Goal: Navigation & Orientation: Find specific page/section

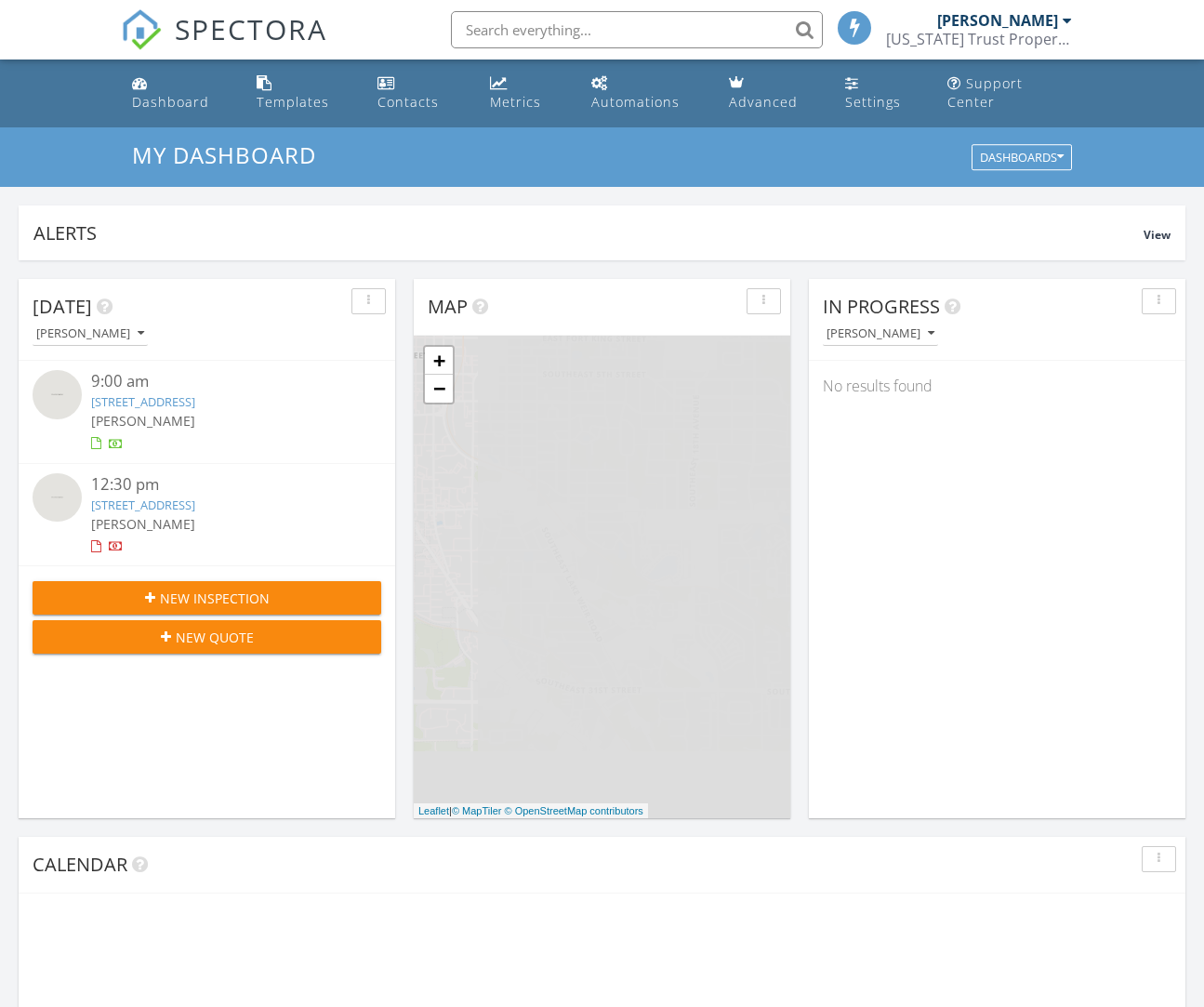
scroll to position [1694, 1205]
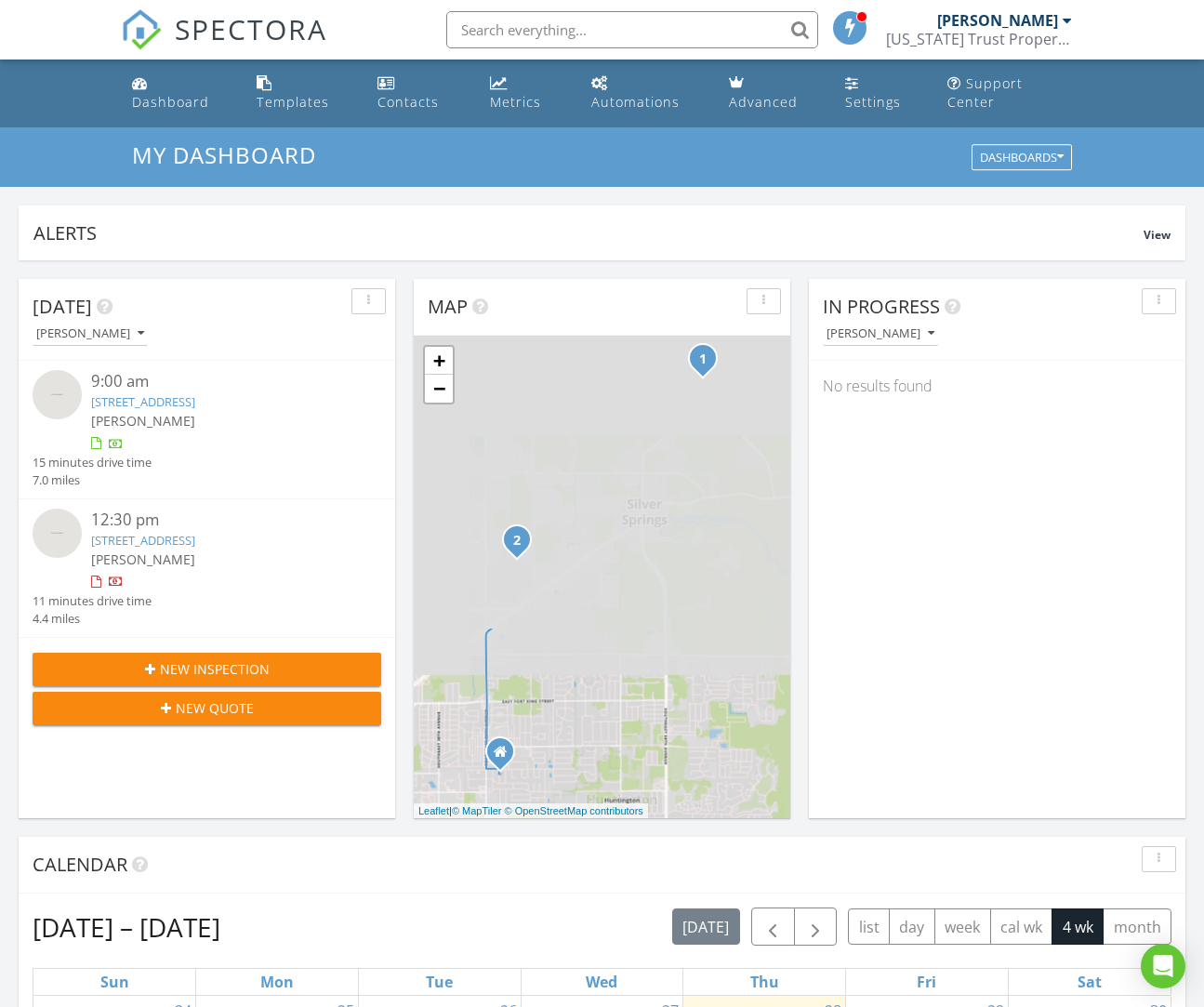
click at [195, 407] on link "[STREET_ADDRESS]" at bounding box center [143, 401] width 104 height 17
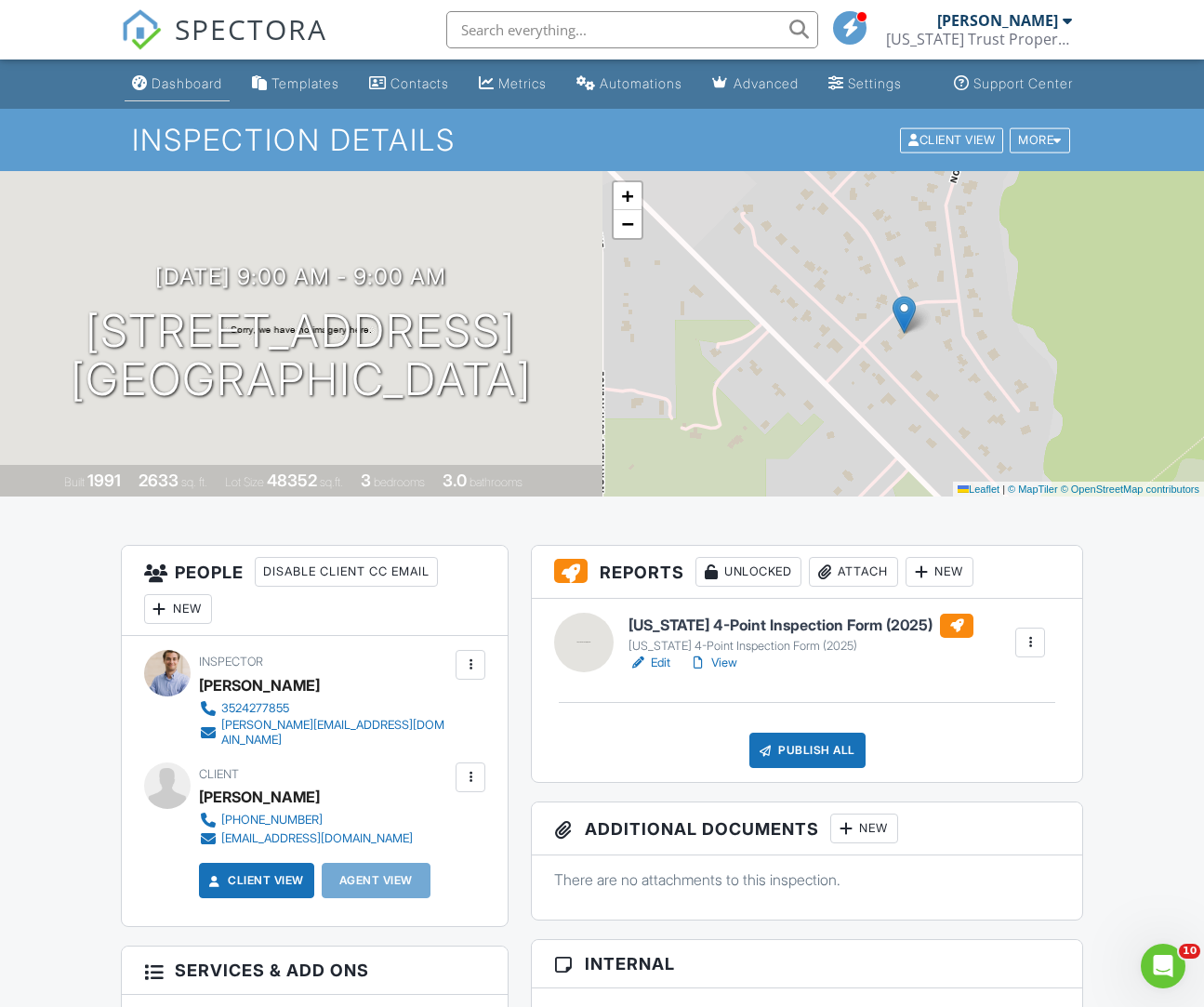
click at [183, 91] on div "Dashboard" at bounding box center [187, 83] width 70 height 16
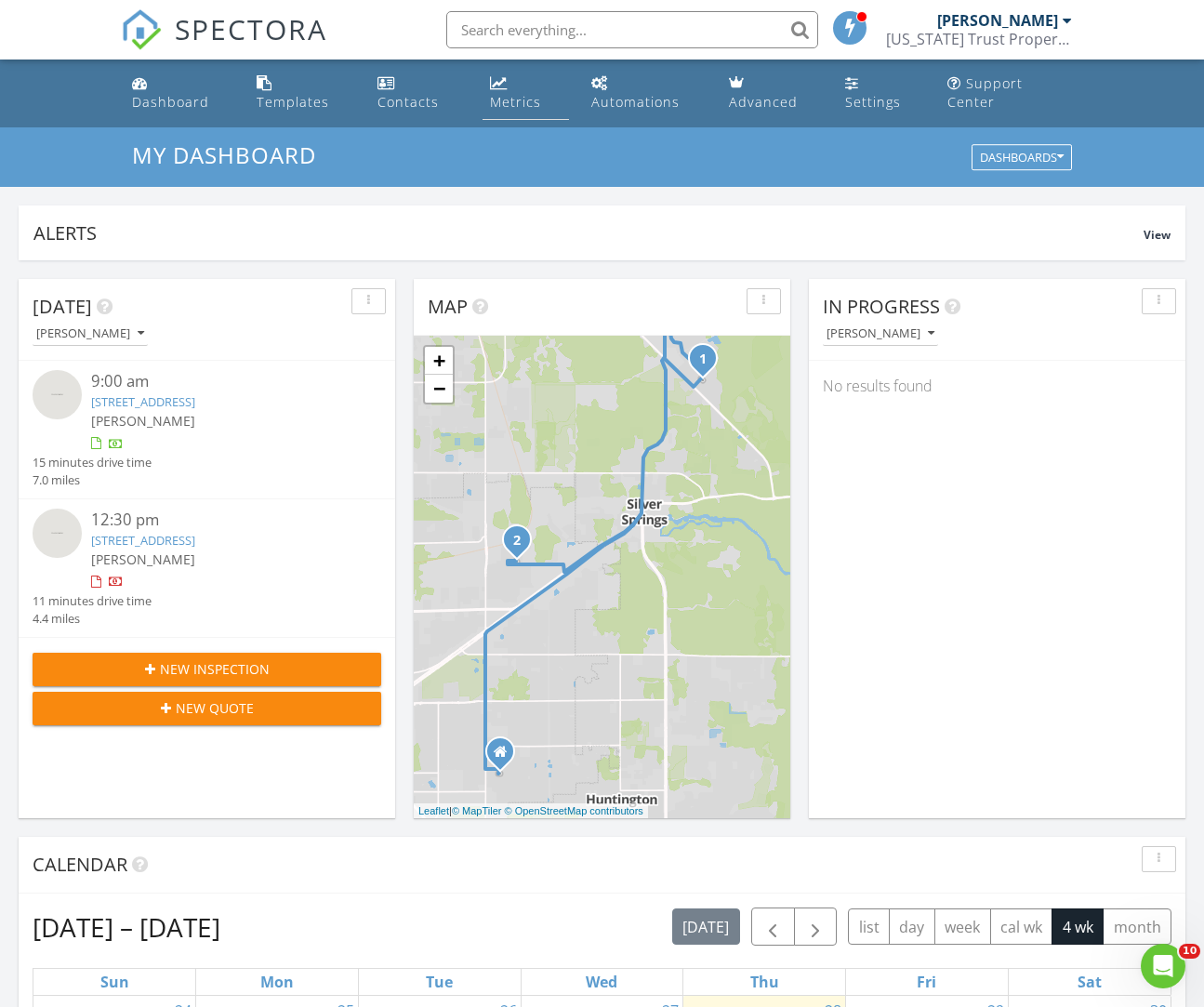
click at [517, 104] on div "Metrics" at bounding box center [516, 102] width 51 height 18
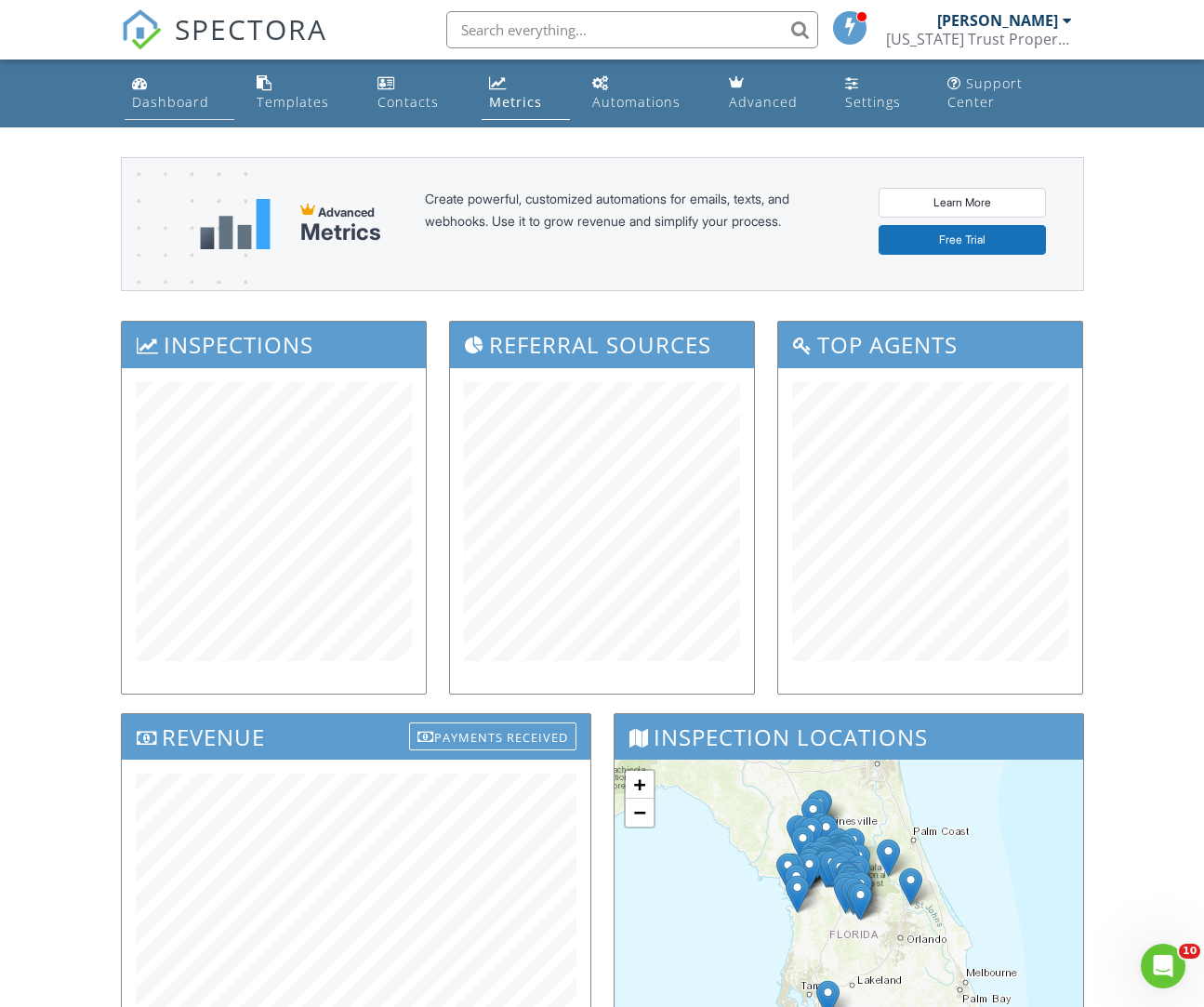
click at [158, 91] on link "Dashboard" at bounding box center [180, 94] width 110 height 53
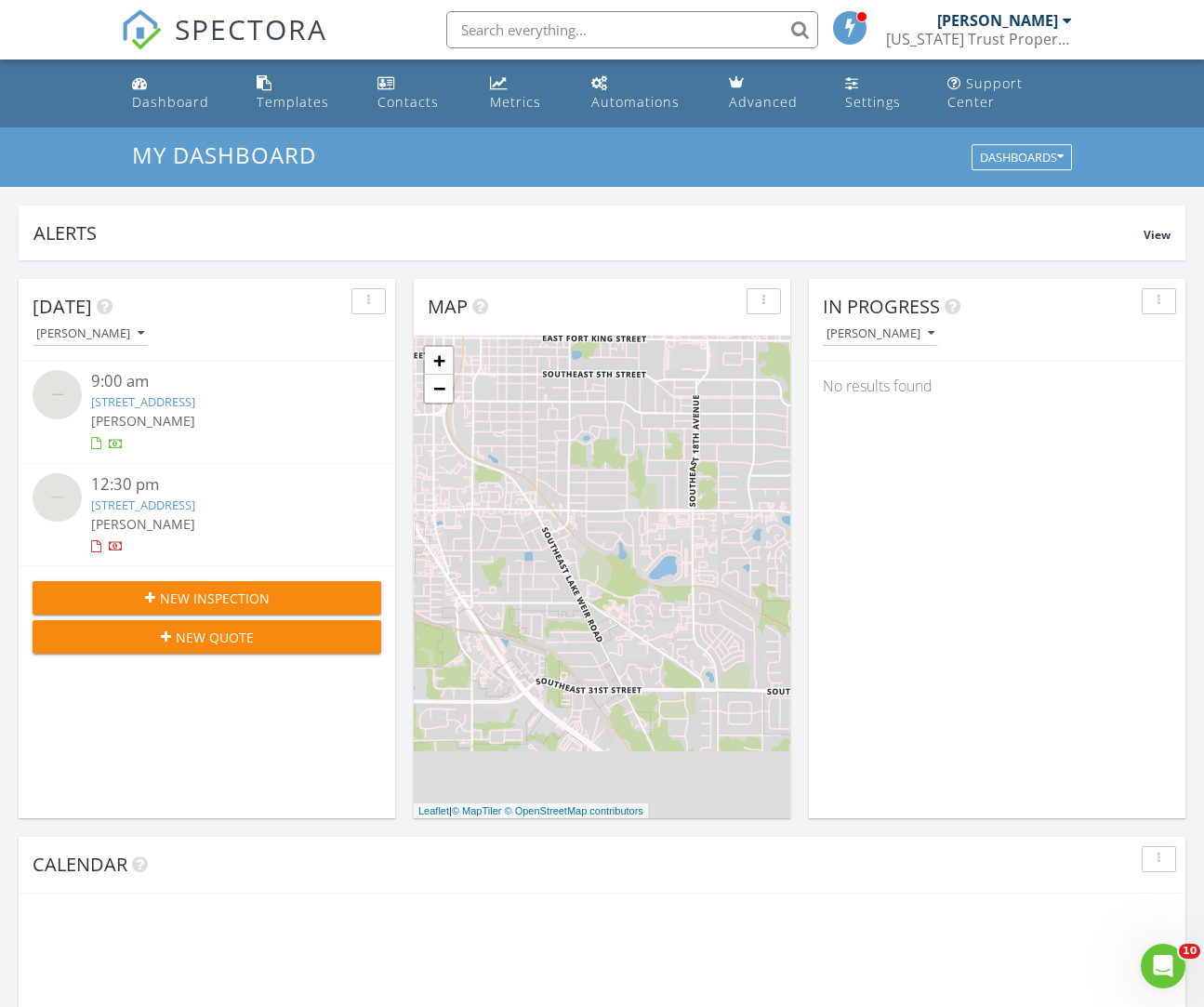
scroll to position [1694, 1205]
